Goal: Navigation & Orientation: Find specific page/section

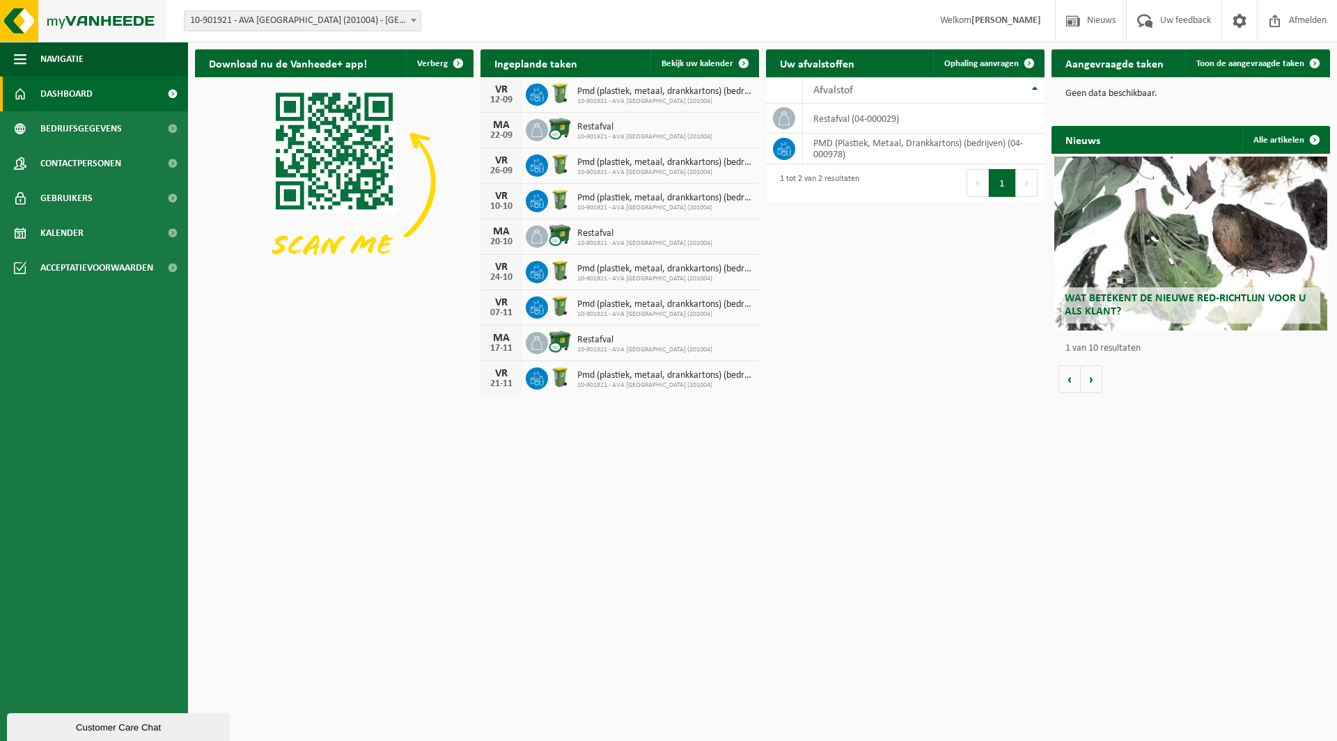
click at [52, 24] on img at bounding box center [83, 21] width 167 height 42
click at [14, 54] on span "button" at bounding box center [20, 59] width 13 height 35
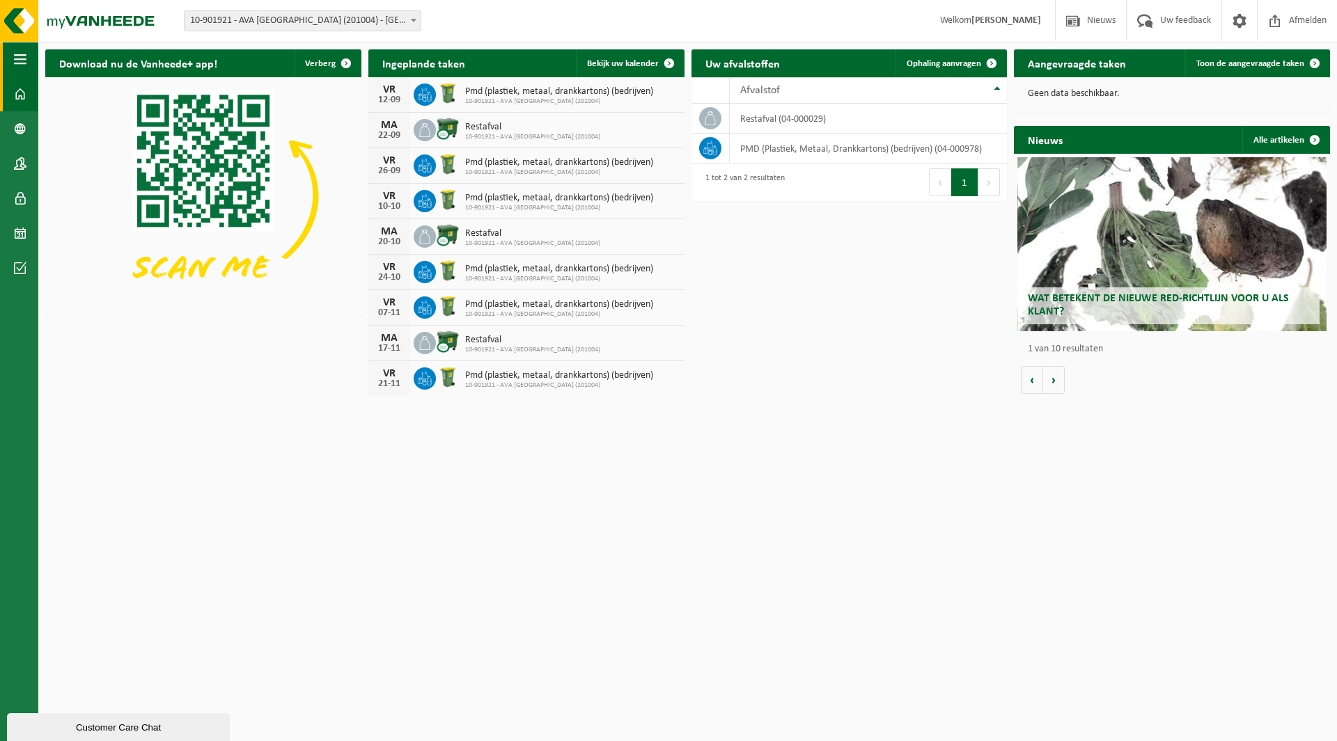
click at [18, 54] on span "button" at bounding box center [20, 59] width 13 height 35
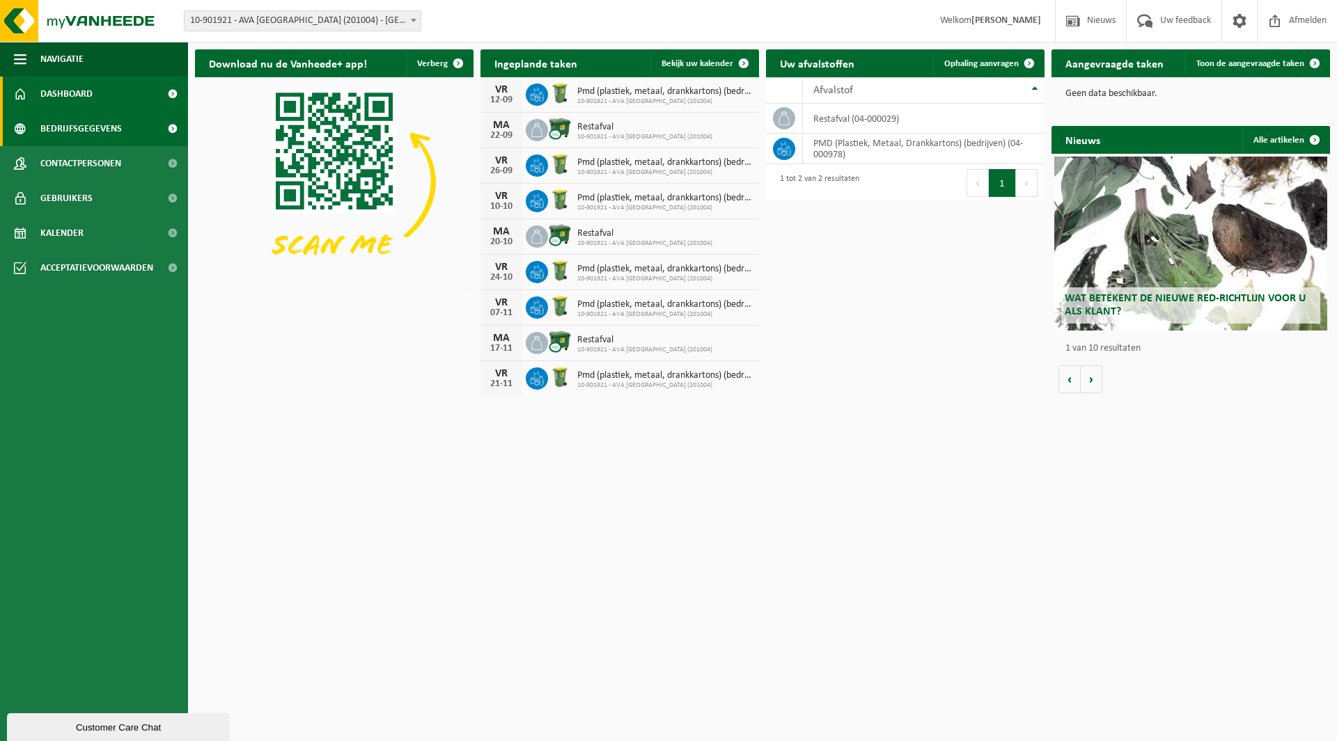
click at [45, 123] on span "Bedrijfsgegevens" at bounding box center [80, 128] width 81 height 35
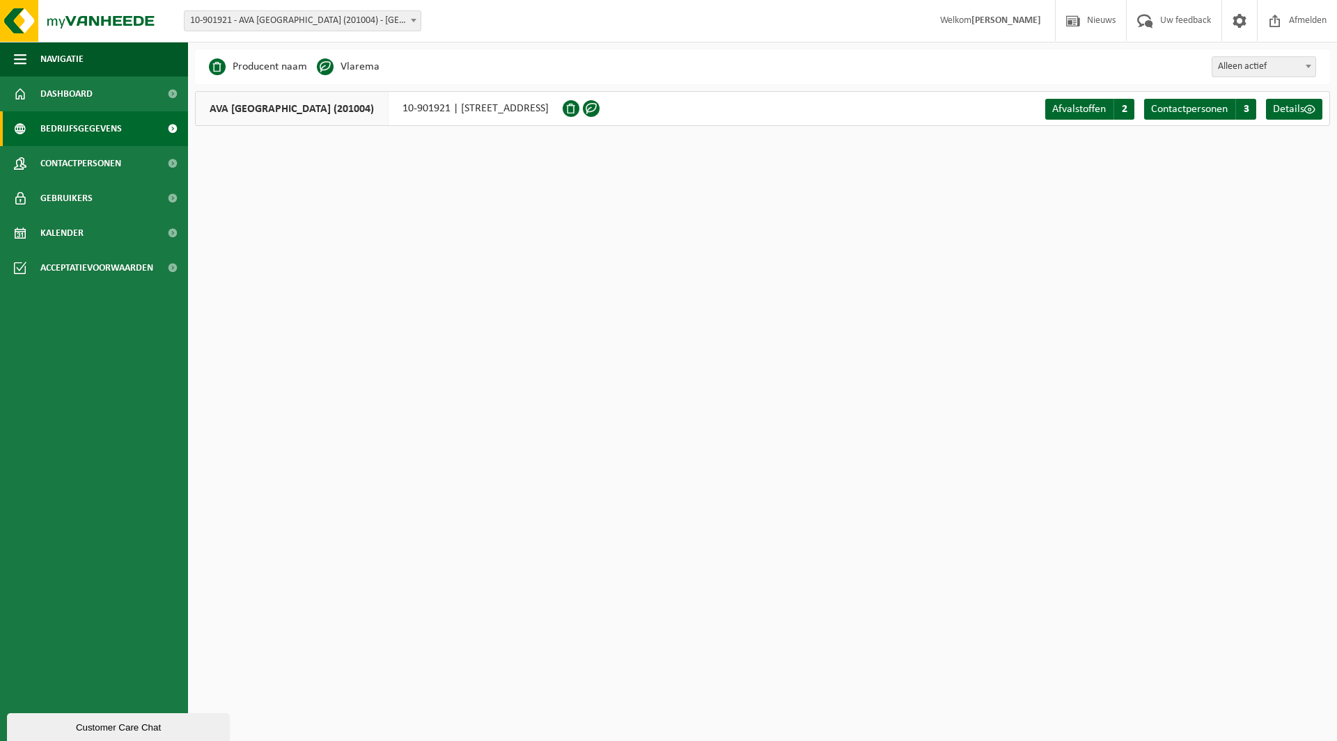
click at [176, 127] on span at bounding box center [172, 128] width 31 height 35
click at [110, 85] on link "Dashboard" at bounding box center [94, 94] width 188 height 35
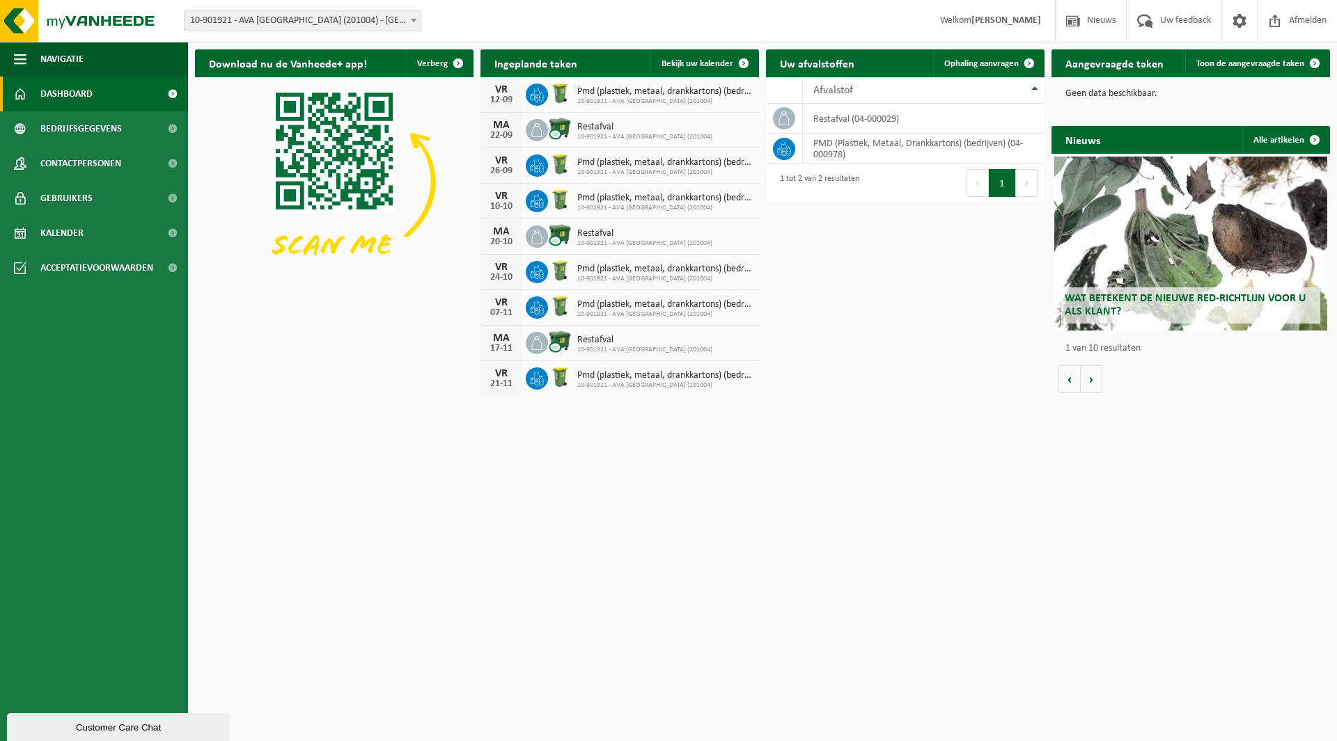
click at [174, 97] on span at bounding box center [172, 94] width 31 height 35
